Goal: Find specific page/section: Find specific page/section

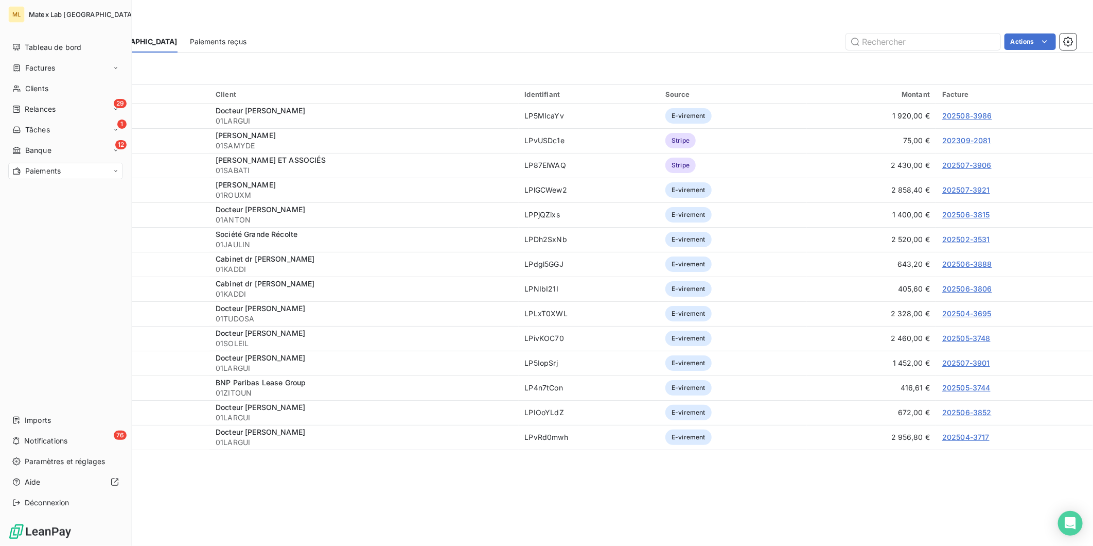
click at [17, 168] on icon at bounding box center [16, 171] width 9 height 8
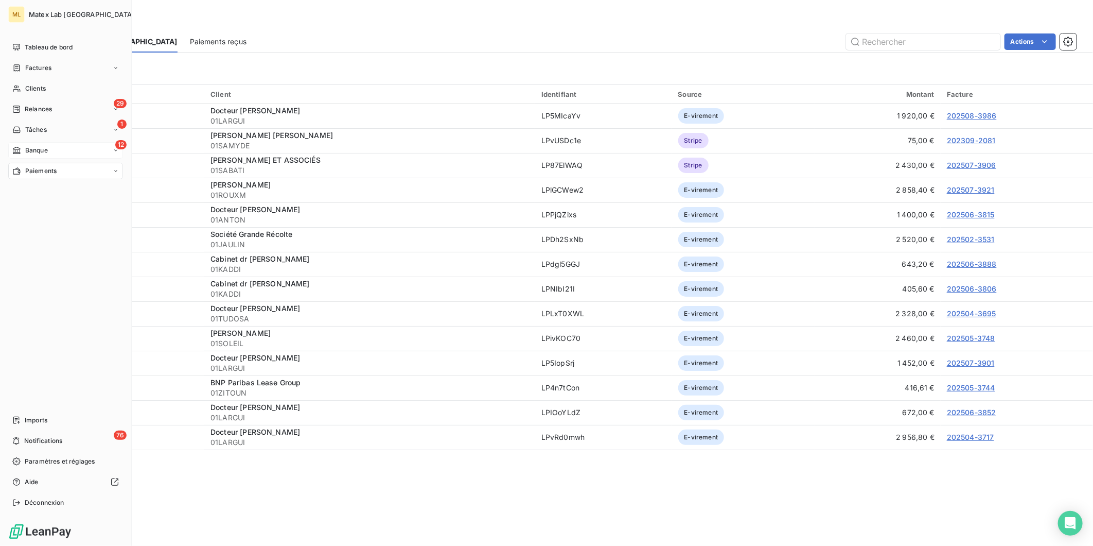
click at [37, 148] on span "Banque" at bounding box center [36, 150] width 23 height 9
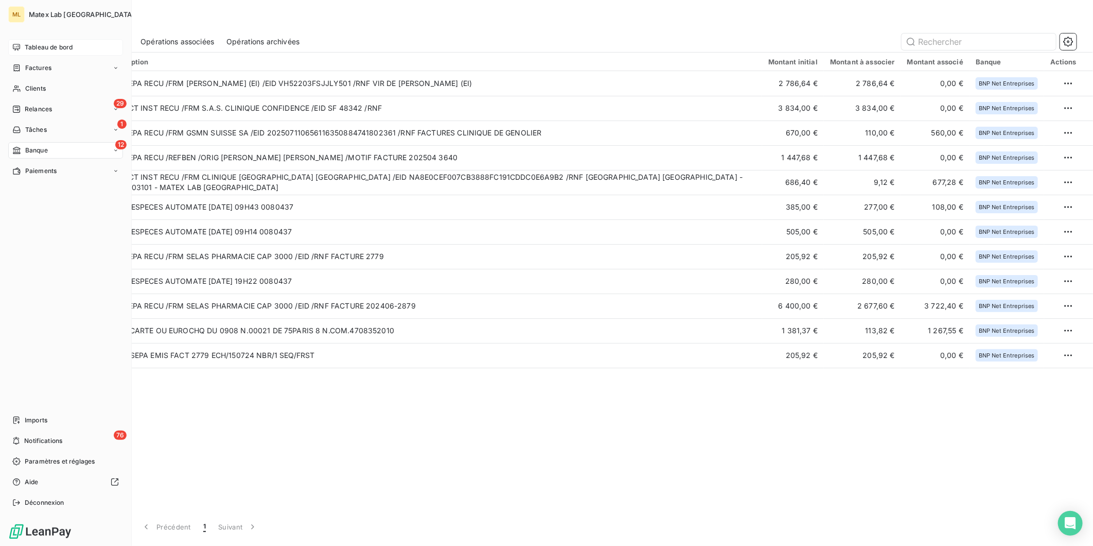
click at [28, 44] on span "Tableau de bord" at bounding box center [49, 47] width 48 height 9
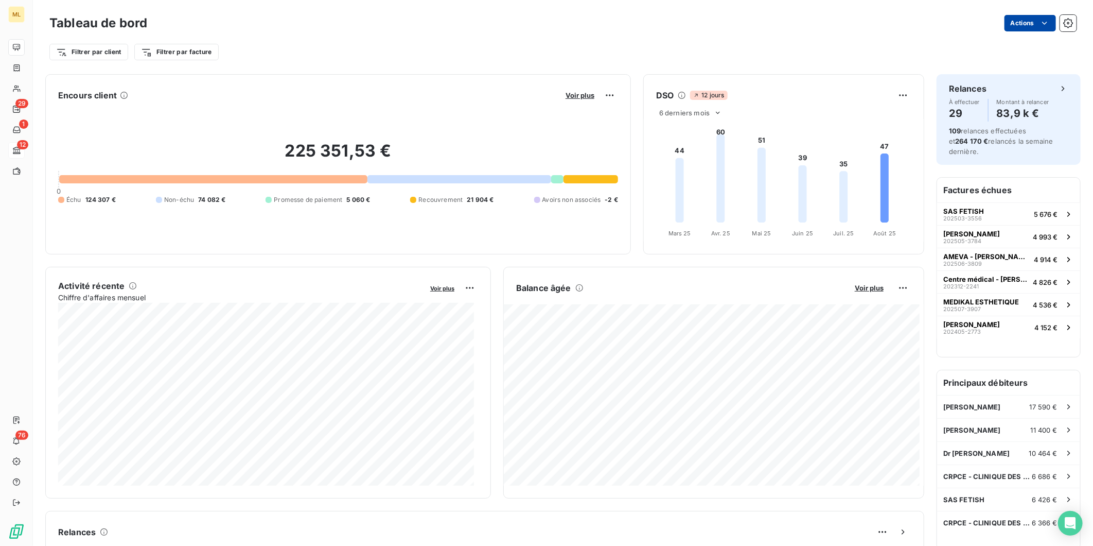
click at [1043, 20] on html "ML 29 1 12 76 Tableau de bord Actions Filtrer par client Filtrer par facture En…" at bounding box center [546, 273] width 1093 height 546
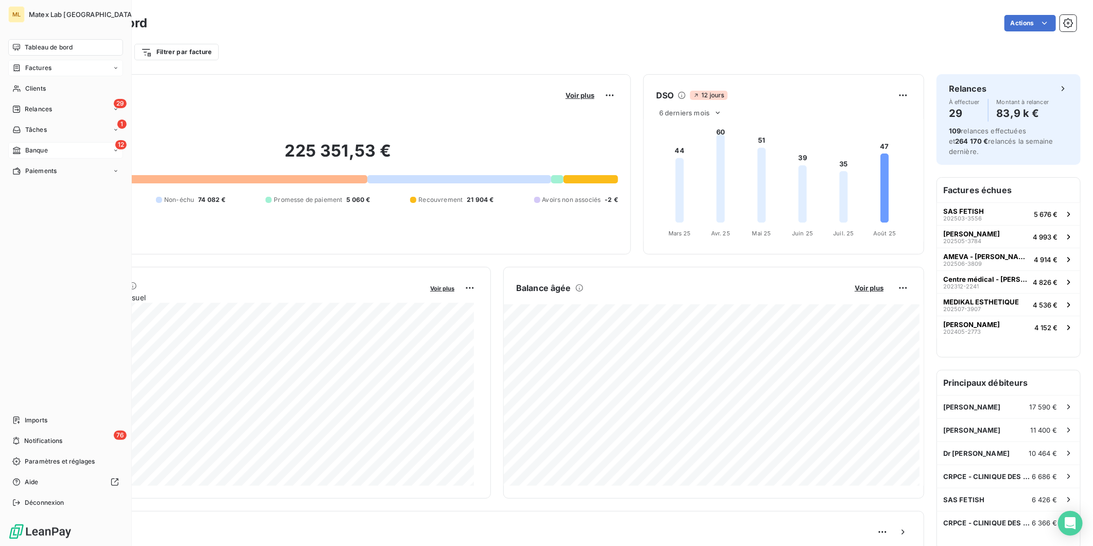
click at [18, 69] on html "ML Matex Lab France Tableau de bord Factures Clients 29 Relances 1 Tâches 12 Ba…" at bounding box center [546, 273] width 1093 height 546
click at [27, 64] on span "Factures" at bounding box center [38, 67] width 26 height 9
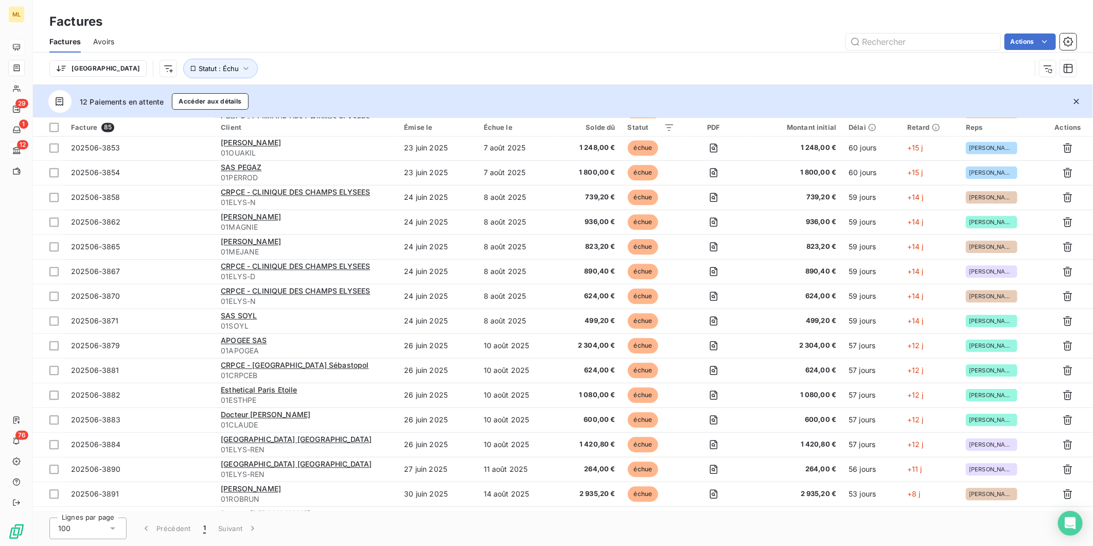
scroll to position [1725, 0]
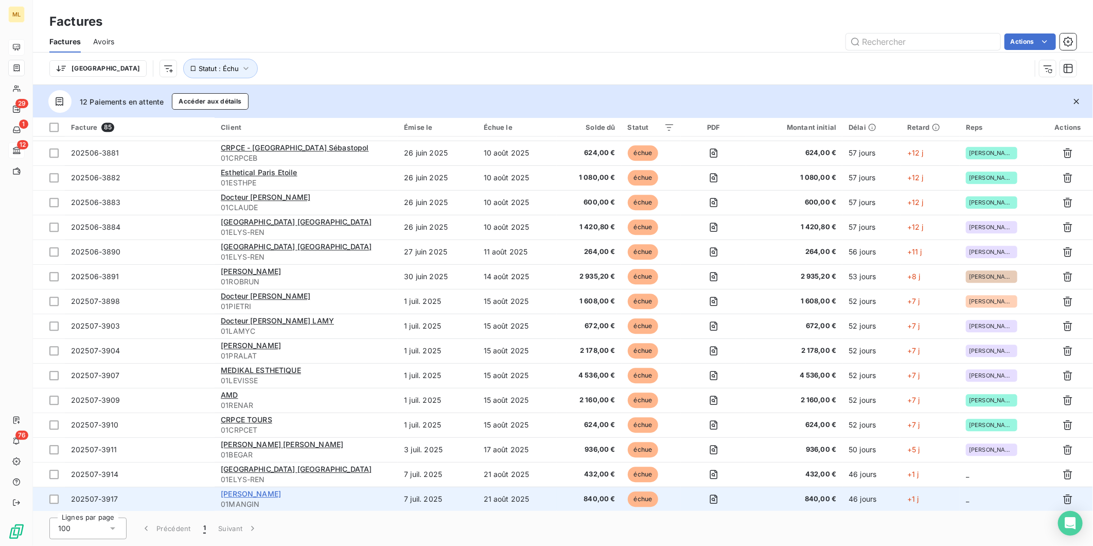
click at [279, 493] on span "Hannah Kadoche Mangin" at bounding box center [251, 493] width 60 height 9
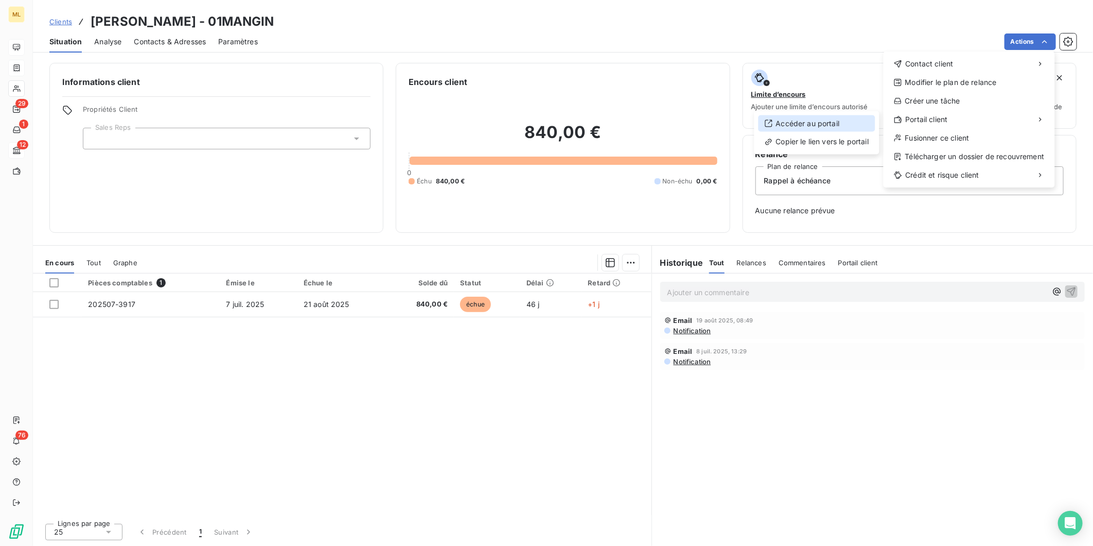
click at [810, 124] on div "Accéder au portail" at bounding box center [817, 123] width 117 height 16
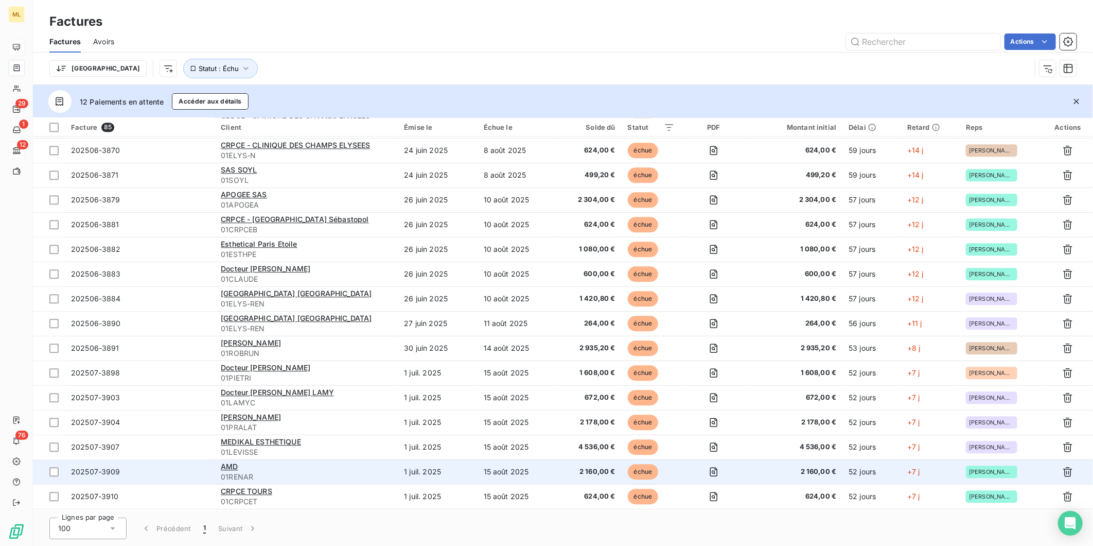
scroll to position [1554, 0]
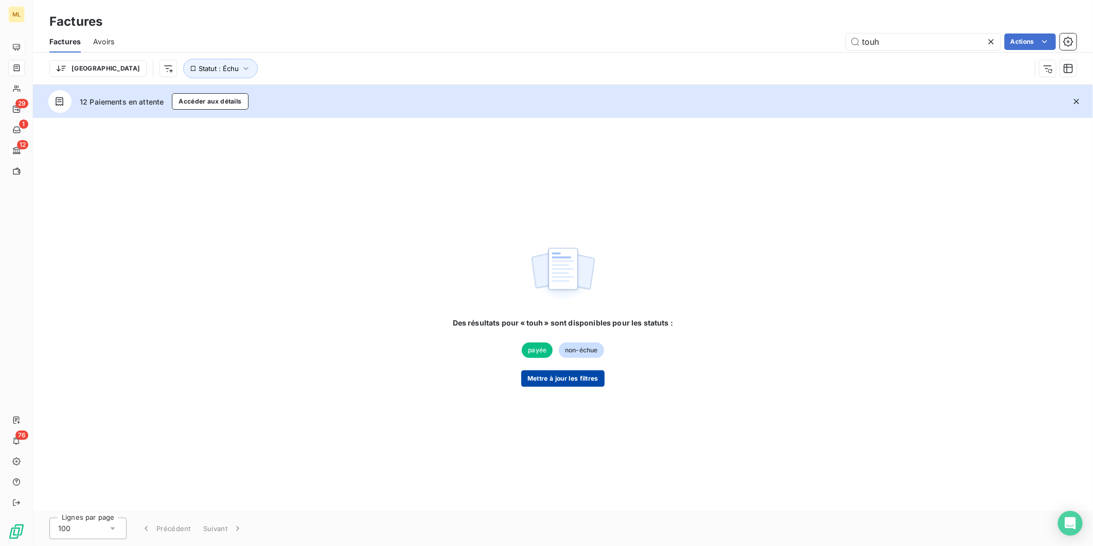
type input "touh"
click at [553, 385] on button "Mettre à jour les filtres" at bounding box center [562, 378] width 83 height 16
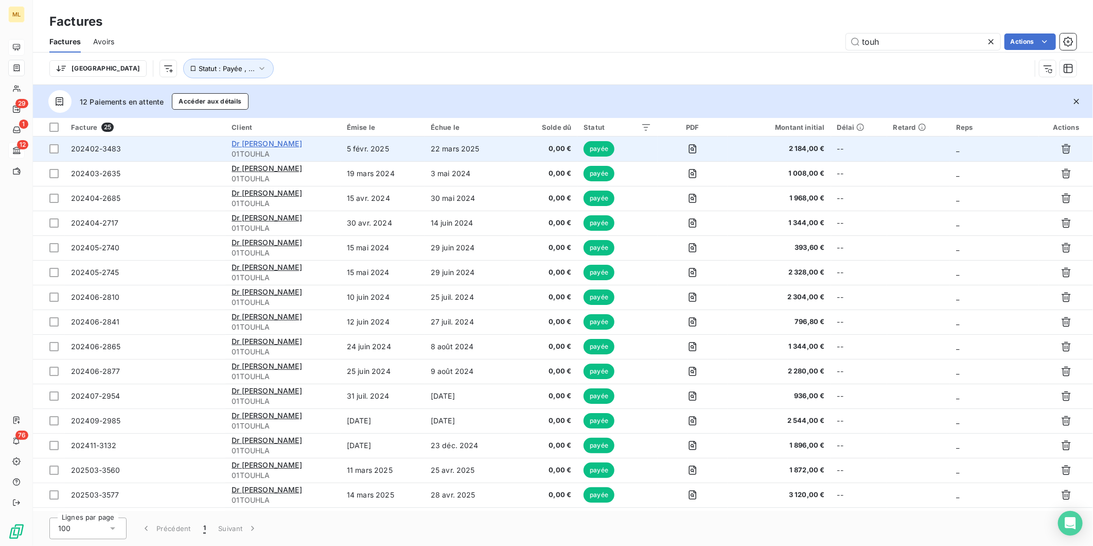
click at [265, 143] on span "Dr Dahbia TOUHLALI" at bounding box center [267, 143] width 70 height 9
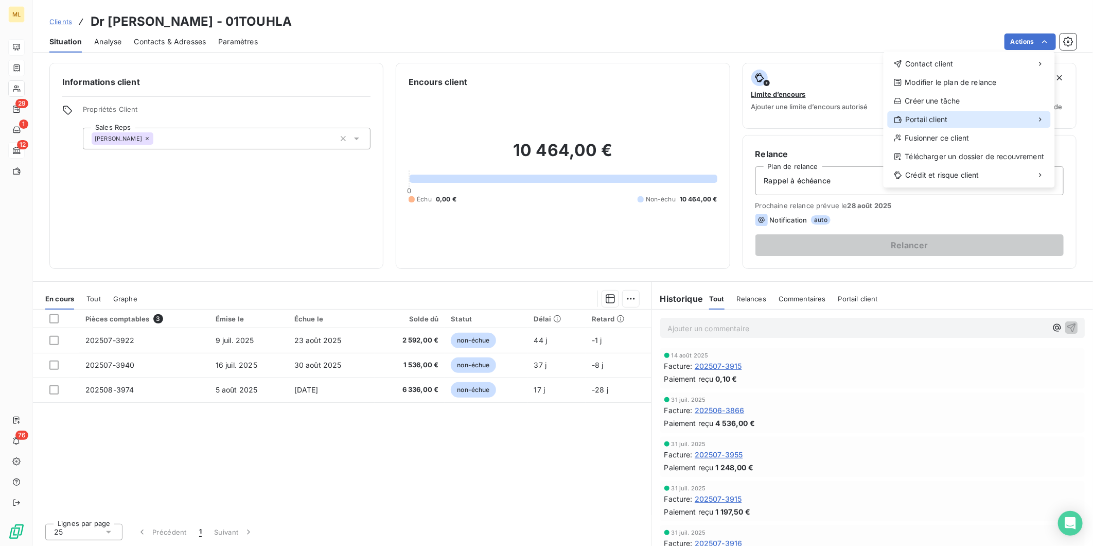
click at [956, 115] on div "Portail client" at bounding box center [969, 119] width 163 height 16
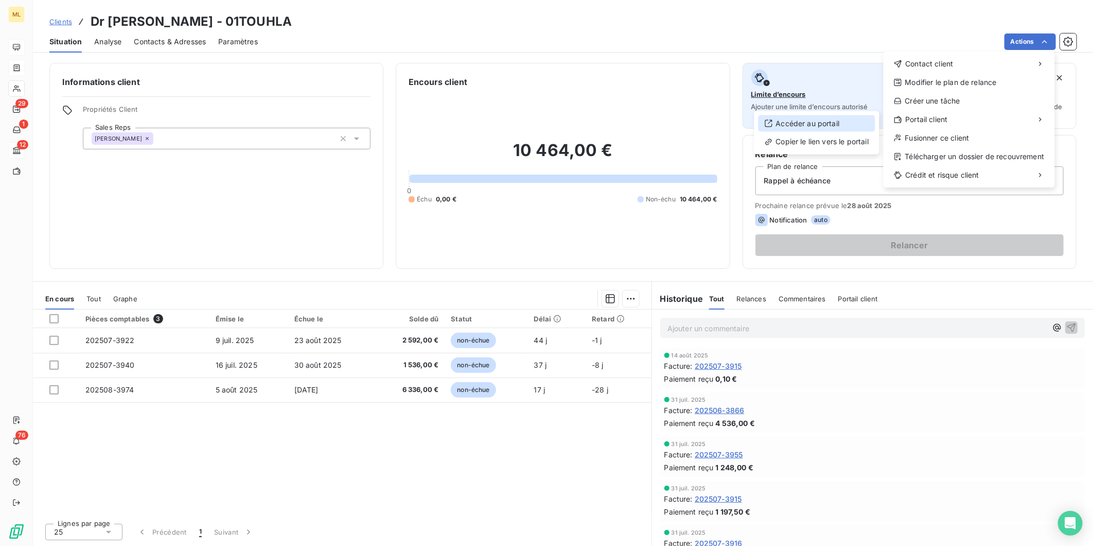
click at [817, 122] on div "Accéder au portail" at bounding box center [817, 123] width 117 height 16
